Goal: Find specific fact: Find specific fact

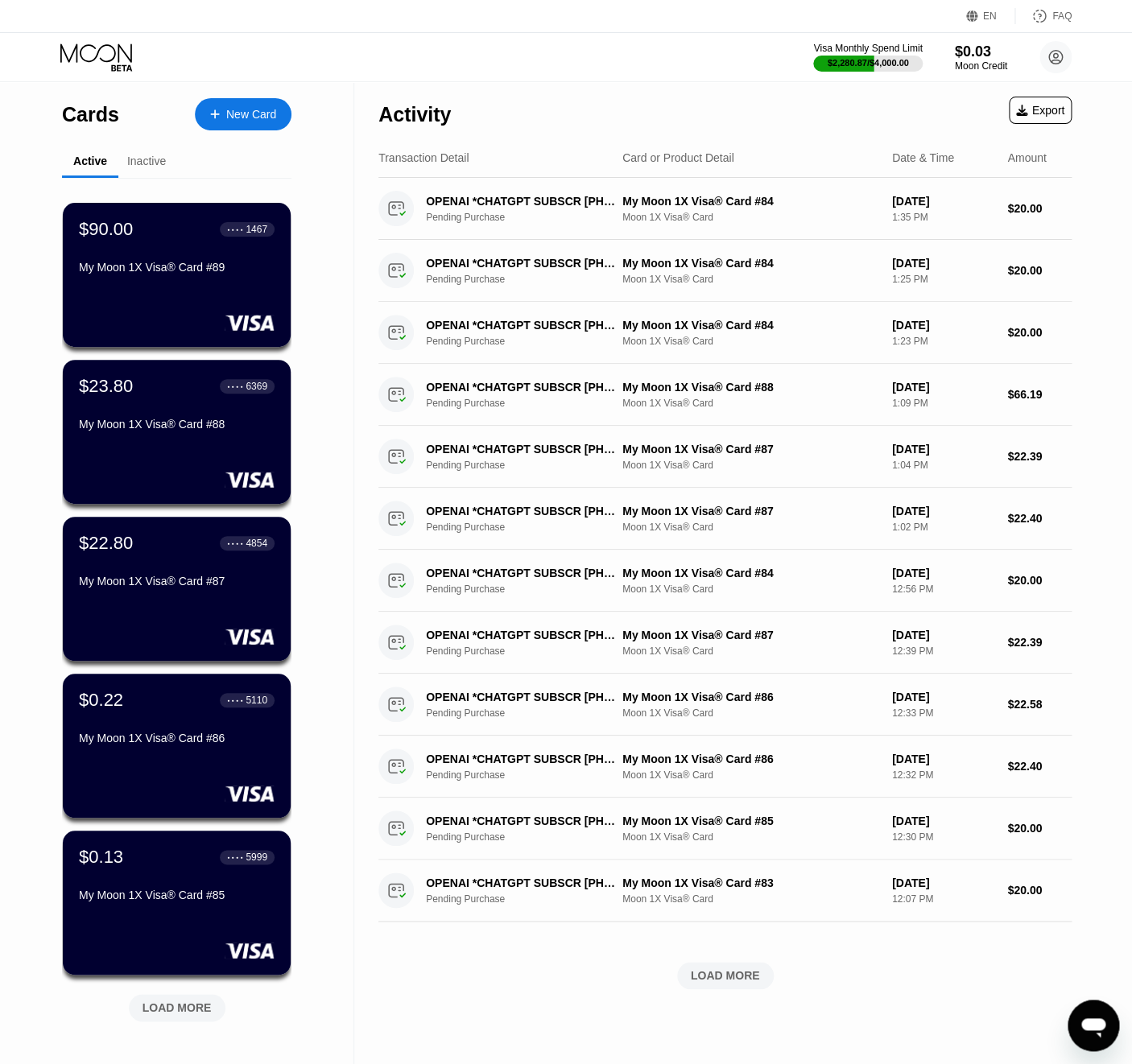
click at [114, 108] on div "Cards" at bounding box center [91, 115] width 57 height 23
click at [200, 999] on div "LOAD MORE" at bounding box center [176, 1007] width 96 height 27
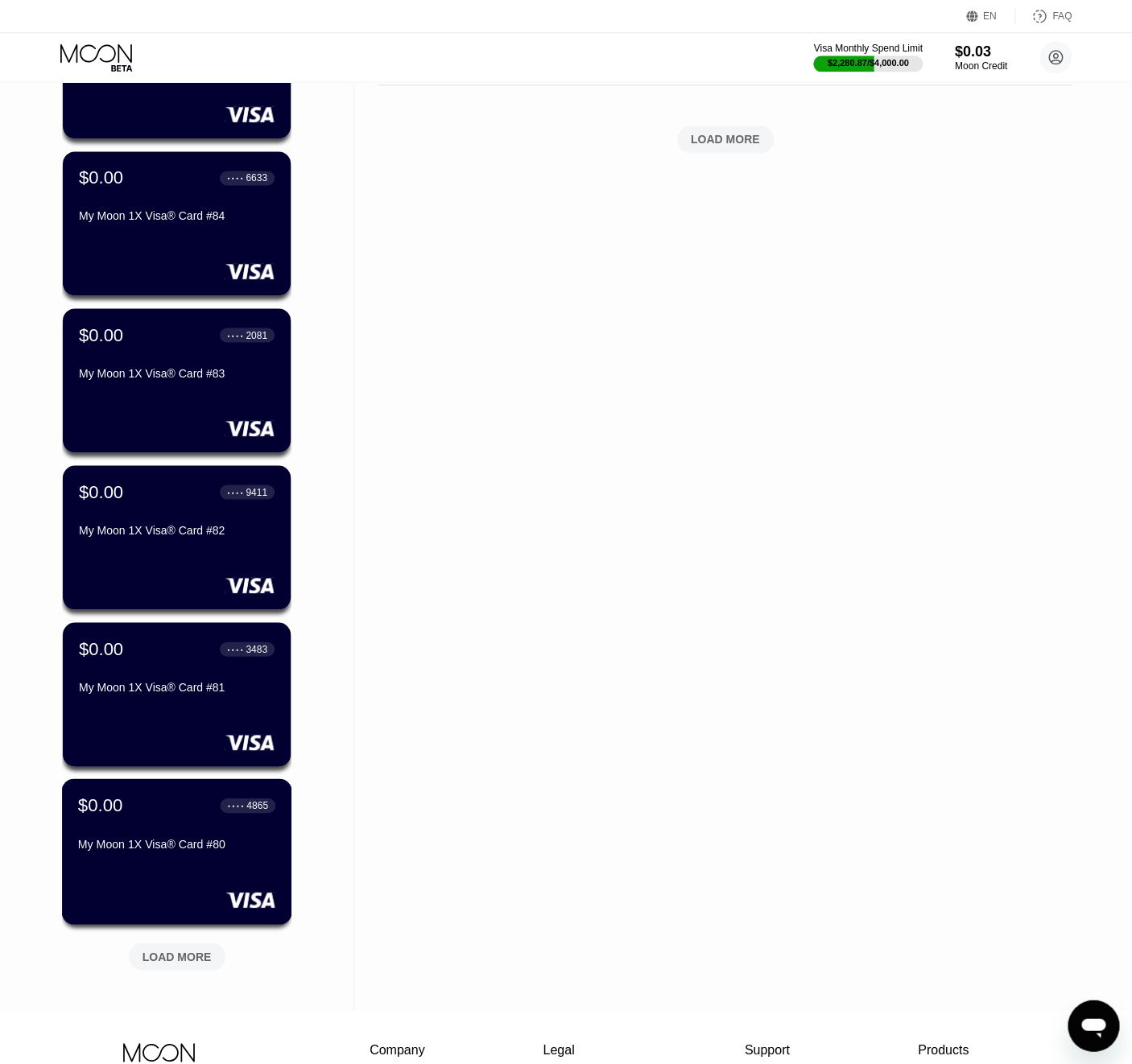
scroll to position [957, 0]
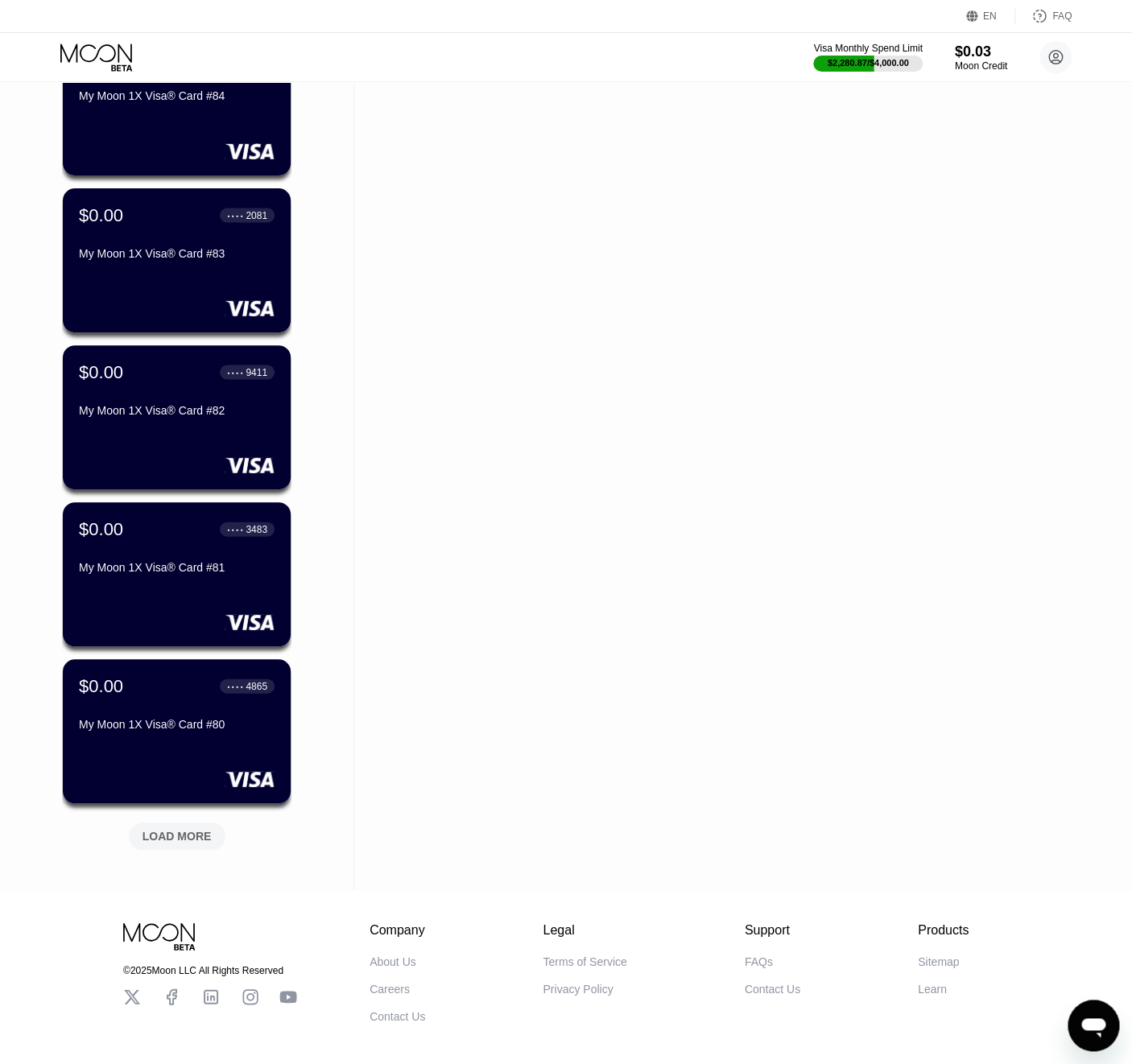
click at [184, 841] on div "LOAD MORE" at bounding box center [176, 836] width 69 height 15
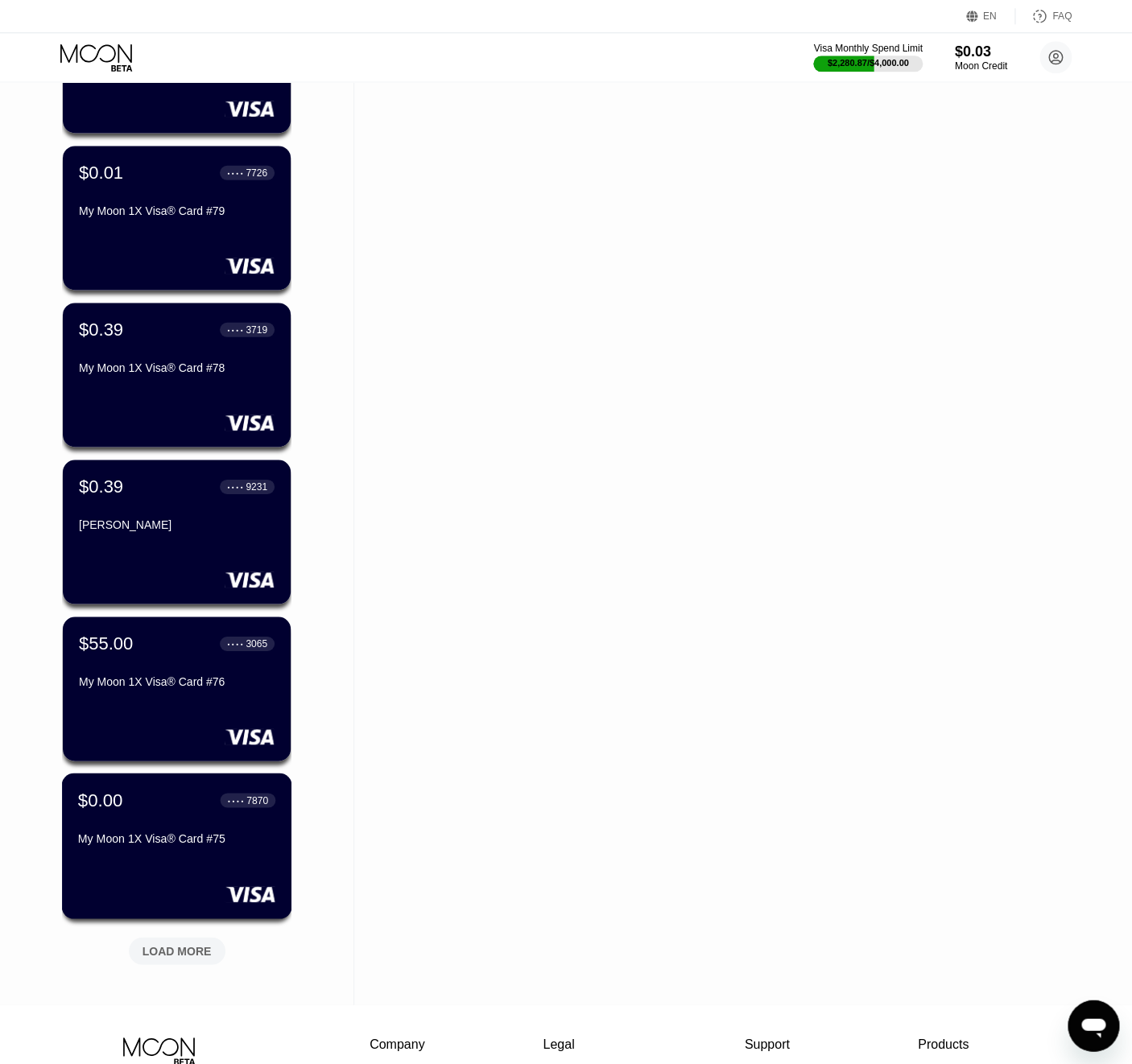
scroll to position [1687, 0]
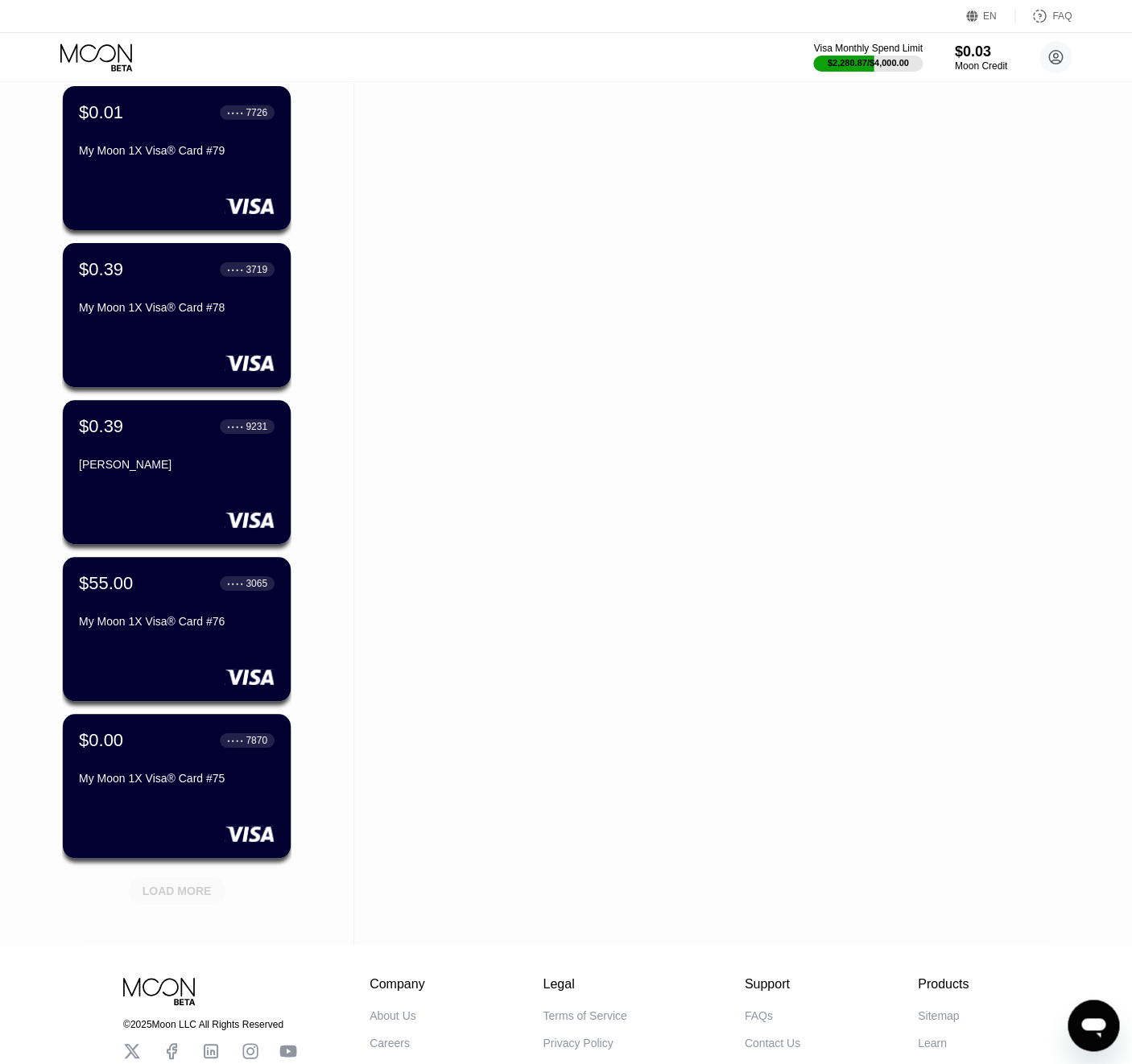
click at [183, 888] on div "LOAD MORE" at bounding box center [176, 891] width 69 height 15
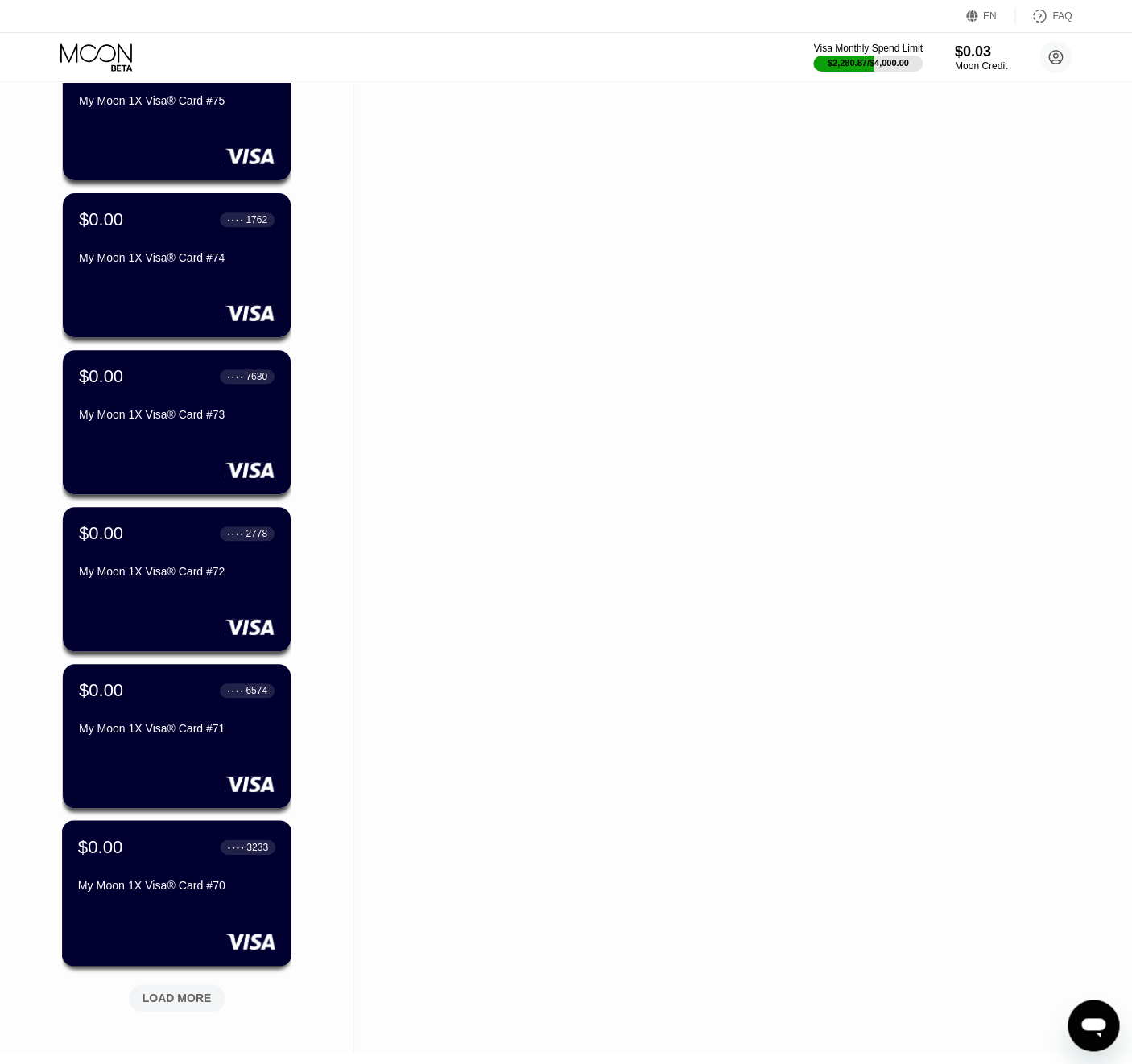
scroll to position [2524, 0]
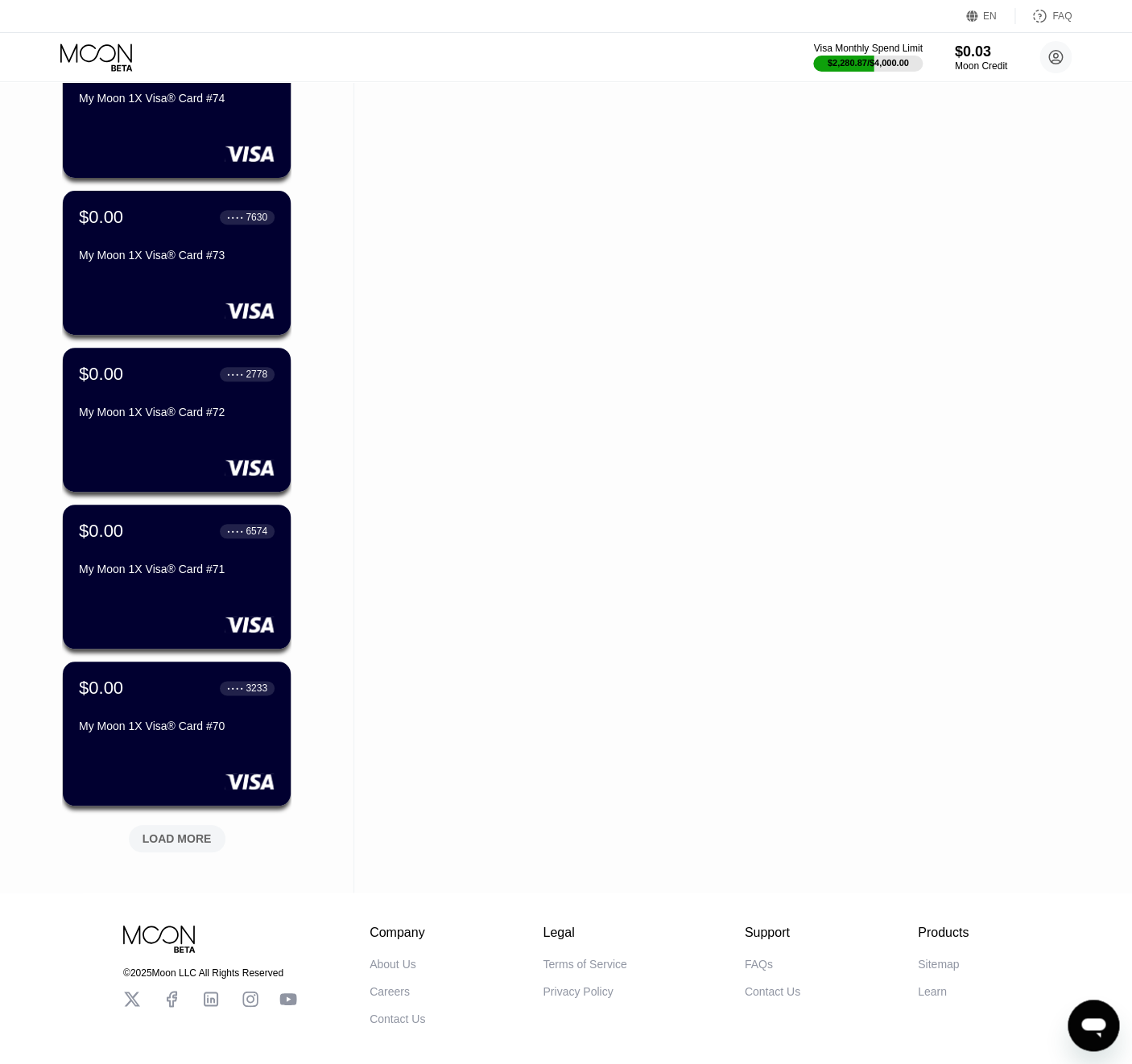
click at [182, 845] on div "LOAD MORE" at bounding box center [176, 838] width 69 height 15
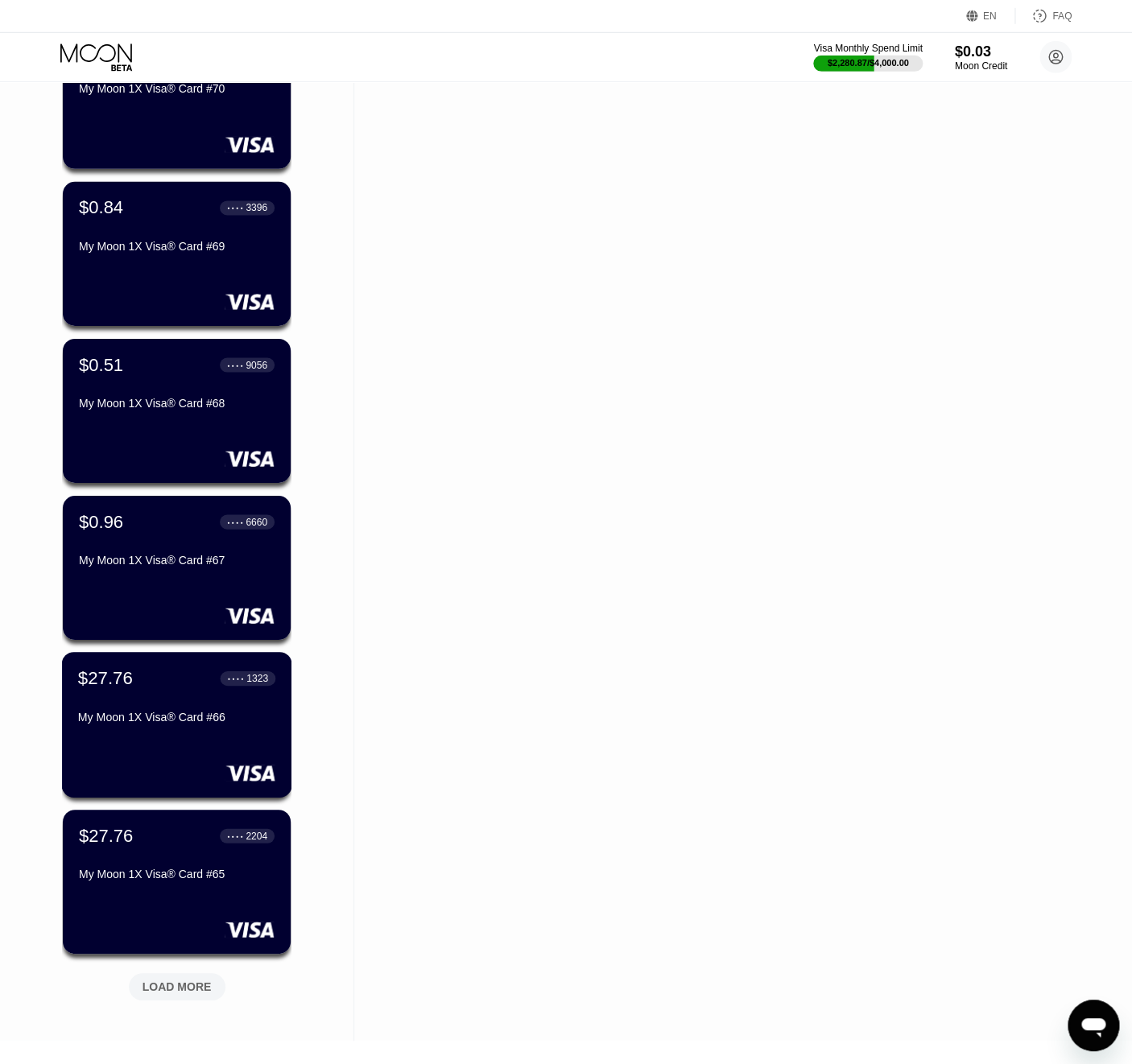
scroll to position [3214, 0]
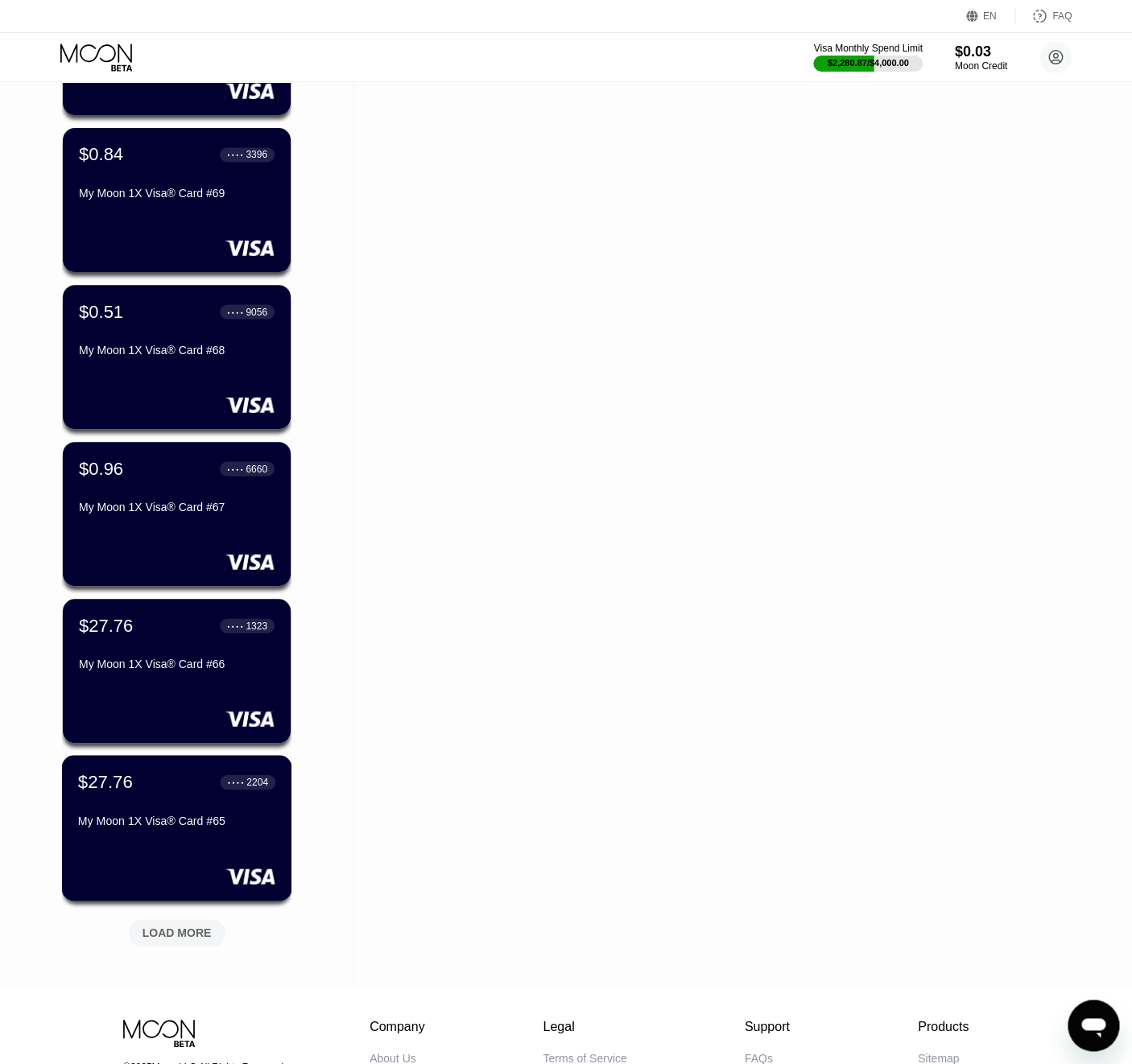
click at [178, 827] on div "My Moon 1X Visa® Card #65" at bounding box center [176, 819] width 197 height 13
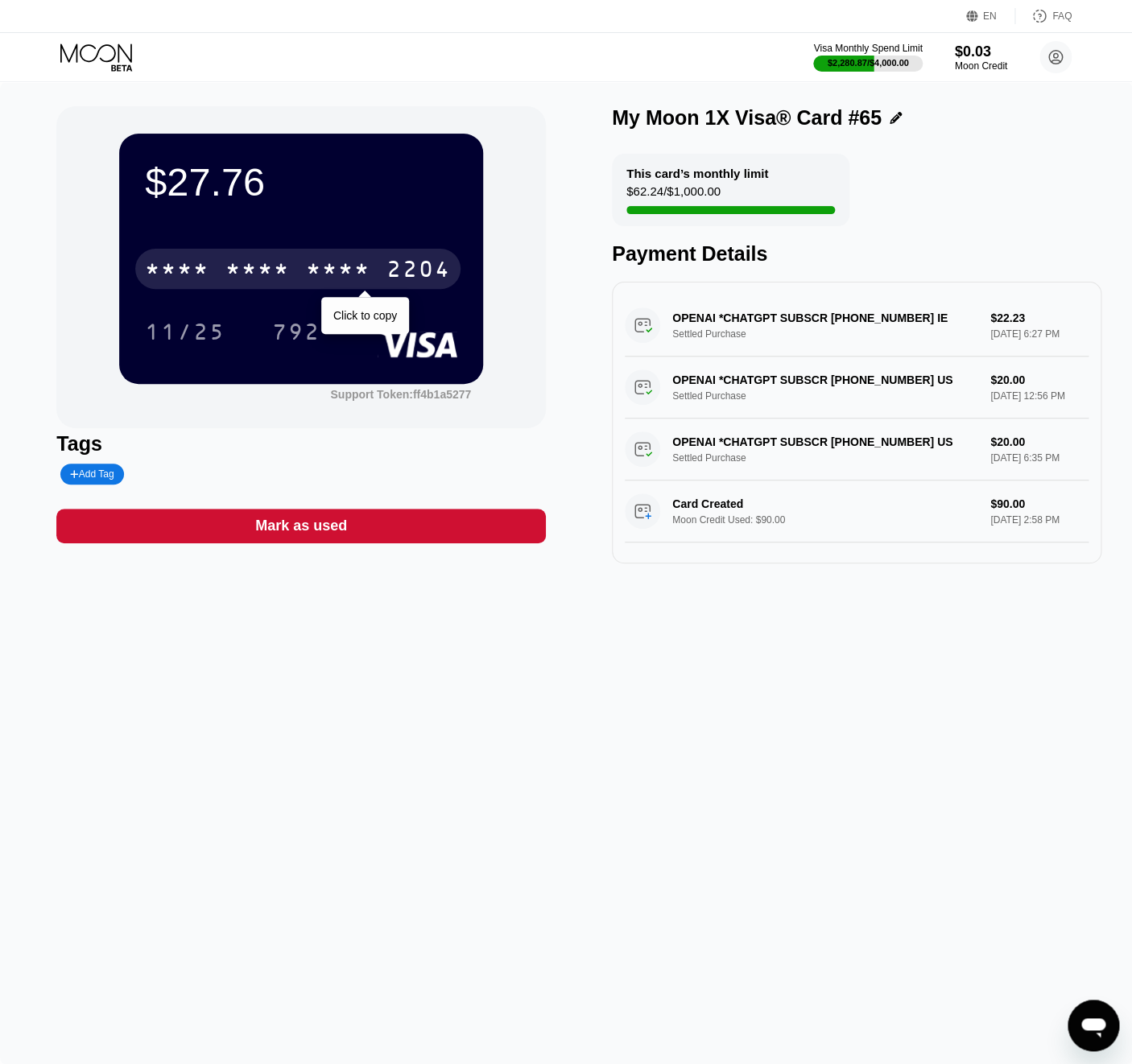
click at [294, 258] on div "* * * * * * * * * * * * 2204" at bounding box center [298, 268] width 325 height 40
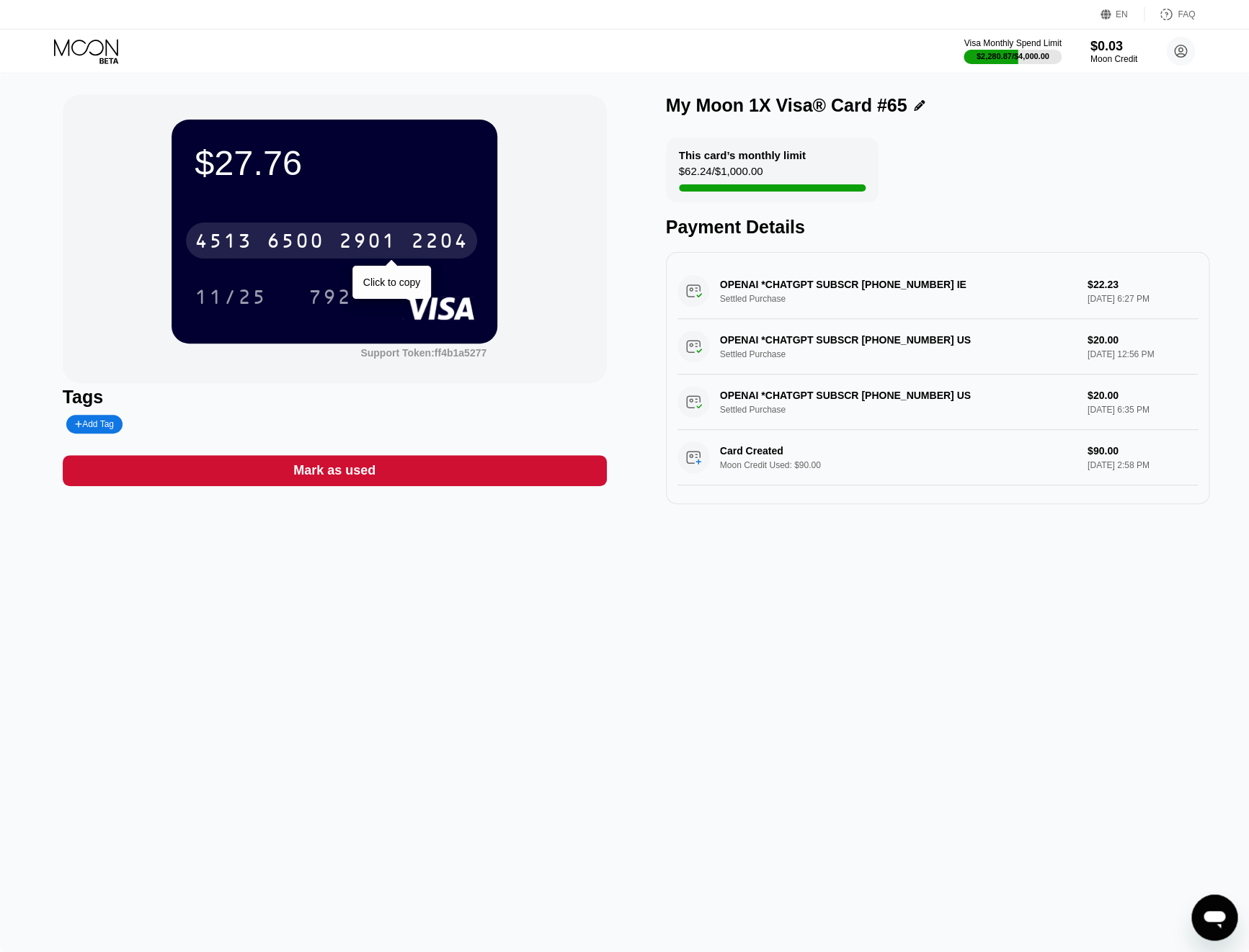
click at [356, 225] on div "[CREDIT_CARD_NUMBER]" at bounding box center [331, 240] width 291 height 36
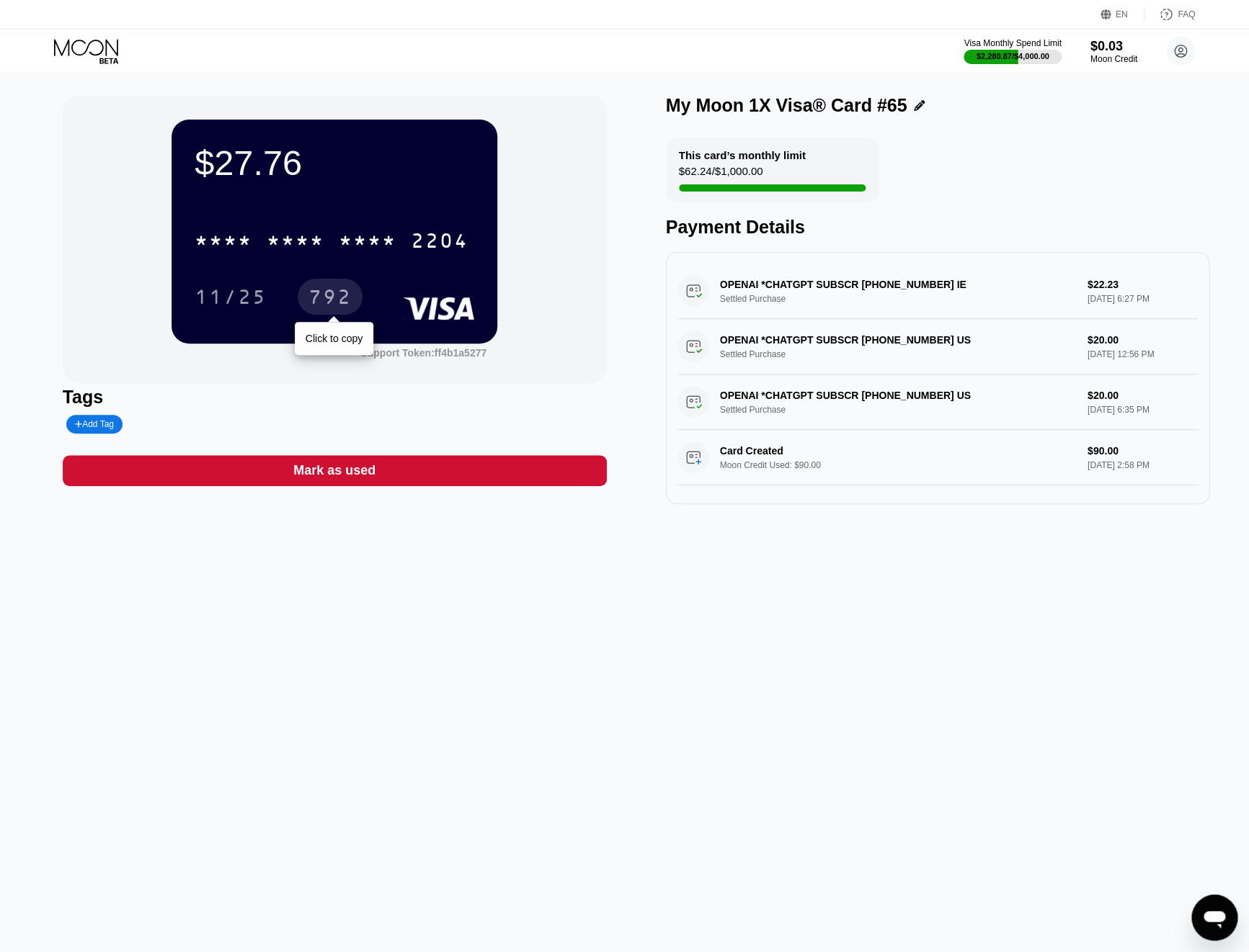
click at [321, 300] on div "792" at bounding box center [331, 299] width 44 height 23
